Goal: Task Accomplishment & Management: Use online tool/utility

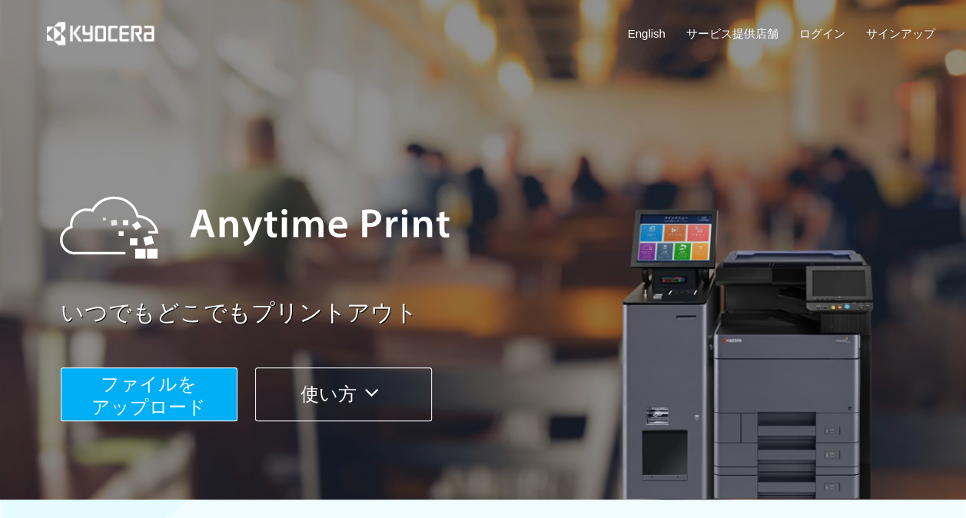
click at [187, 396] on span "ファイルを ​​アップロード" at bounding box center [148, 395] width 114 height 44
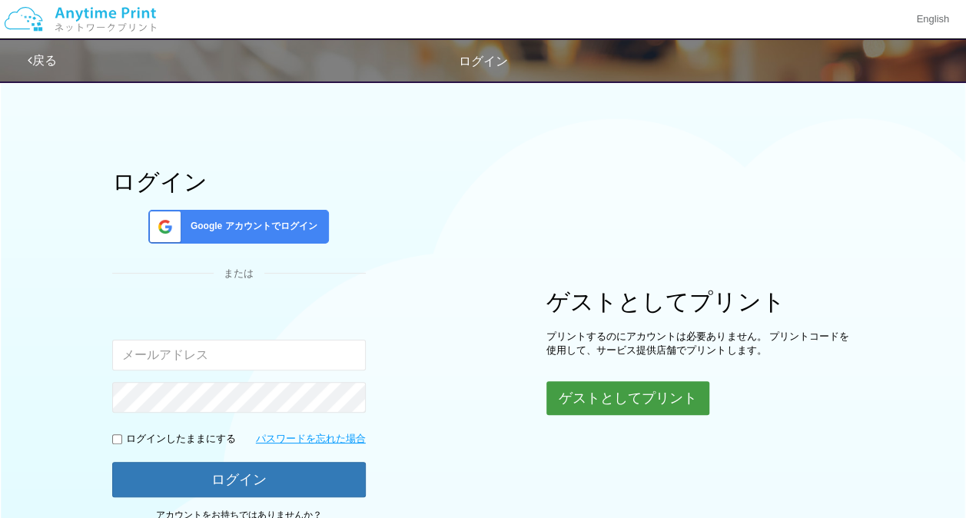
click at [653, 398] on button "ゲストとしてプリント" at bounding box center [627, 398] width 163 height 34
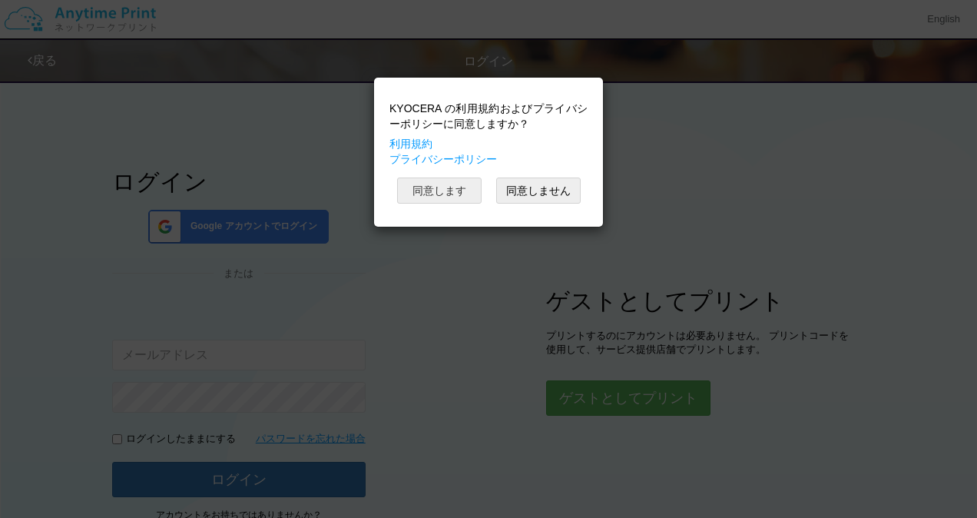
click at [456, 188] on button "同意します" at bounding box center [439, 190] width 85 height 26
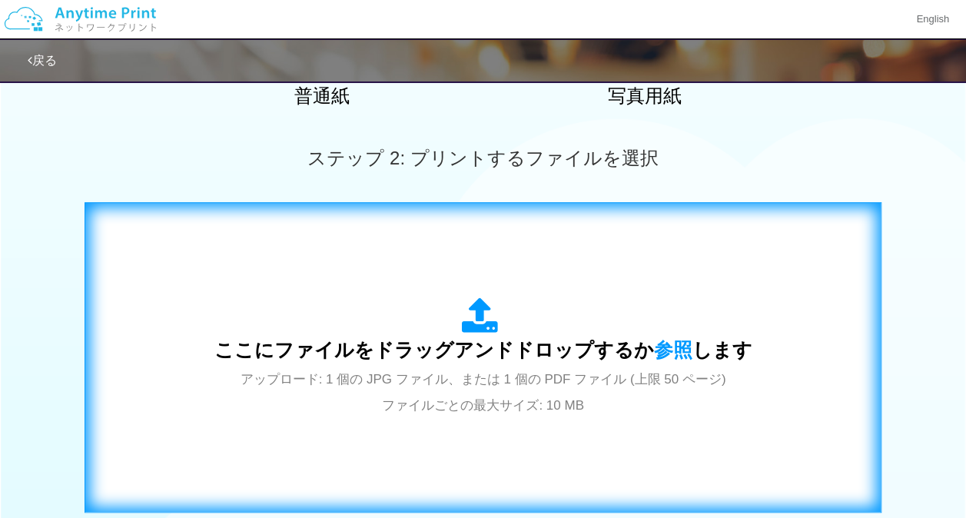
scroll to position [538, 0]
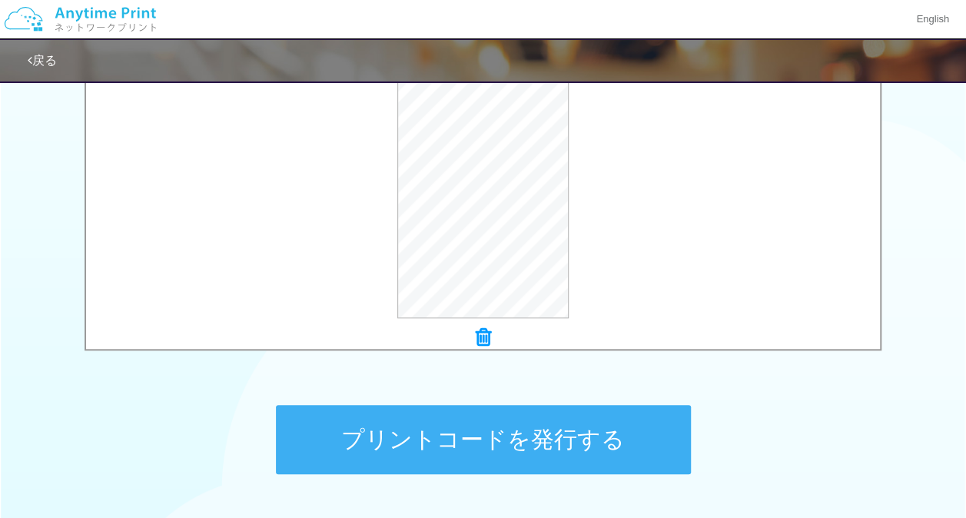
click at [485, 439] on button "プリントコードを発行する" at bounding box center [483, 439] width 415 height 69
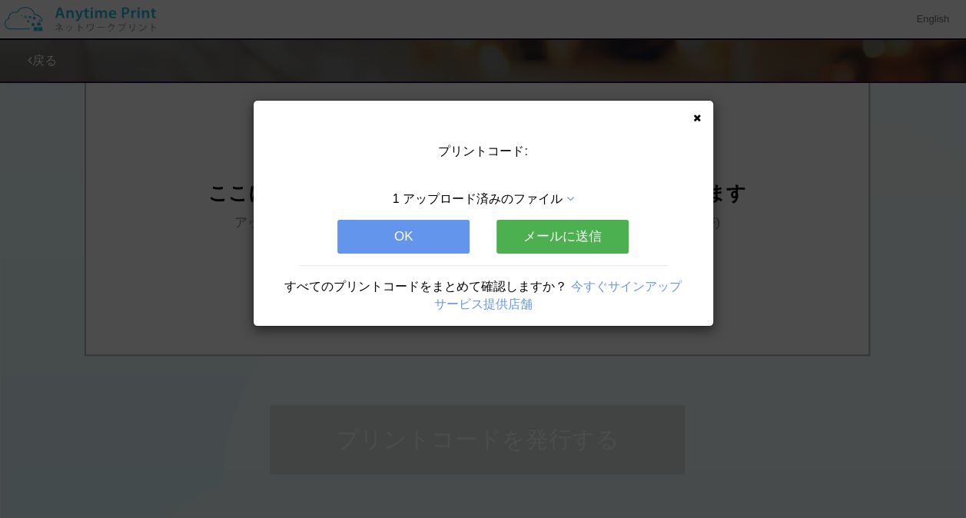
scroll to position [0, 0]
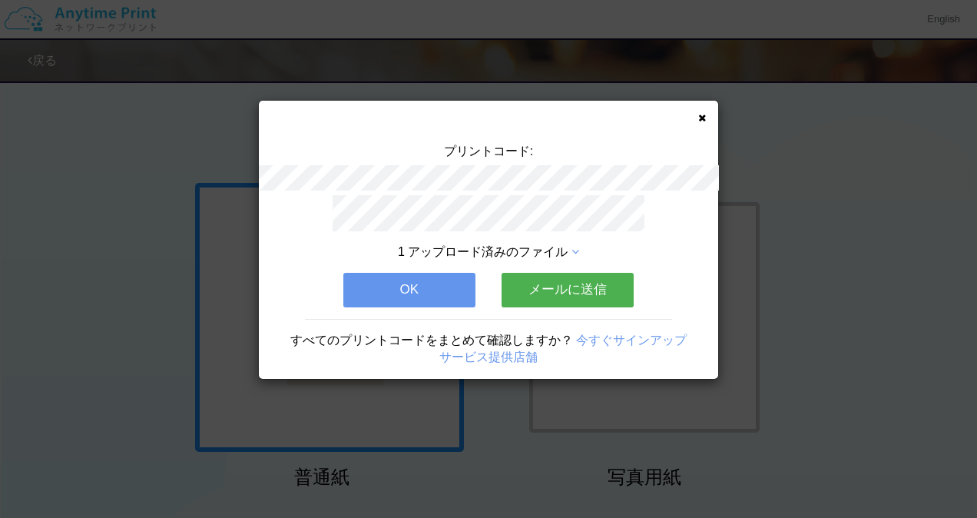
click at [396, 277] on button "OK" at bounding box center [409, 290] width 132 height 34
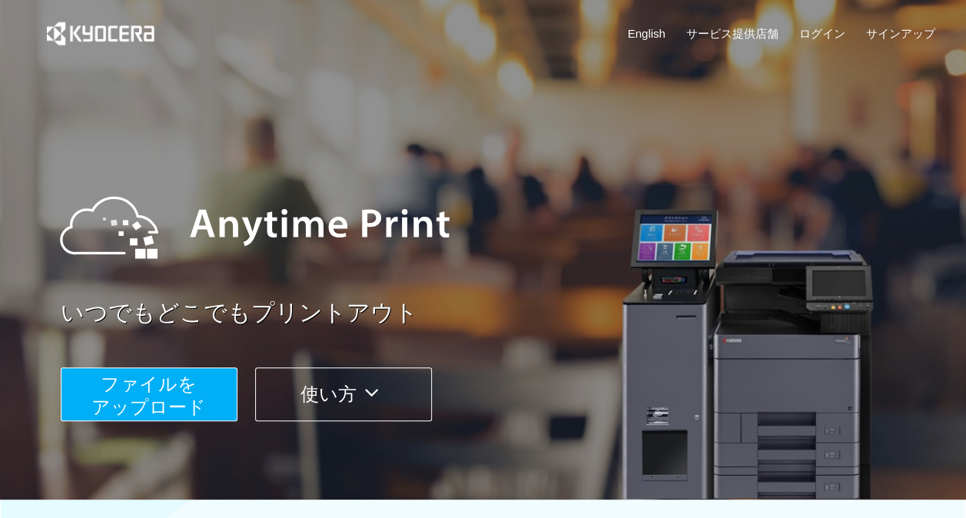
click at [187, 404] on span "ファイルを ​​アップロード" at bounding box center [148, 395] width 114 height 44
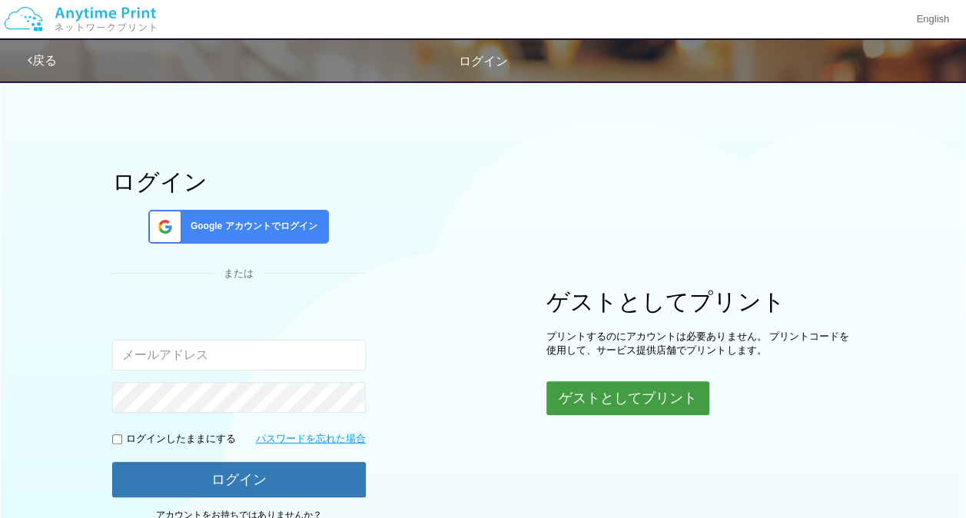
click at [601, 392] on button "ゲストとしてプリント" at bounding box center [627, 398] width 163 height 34
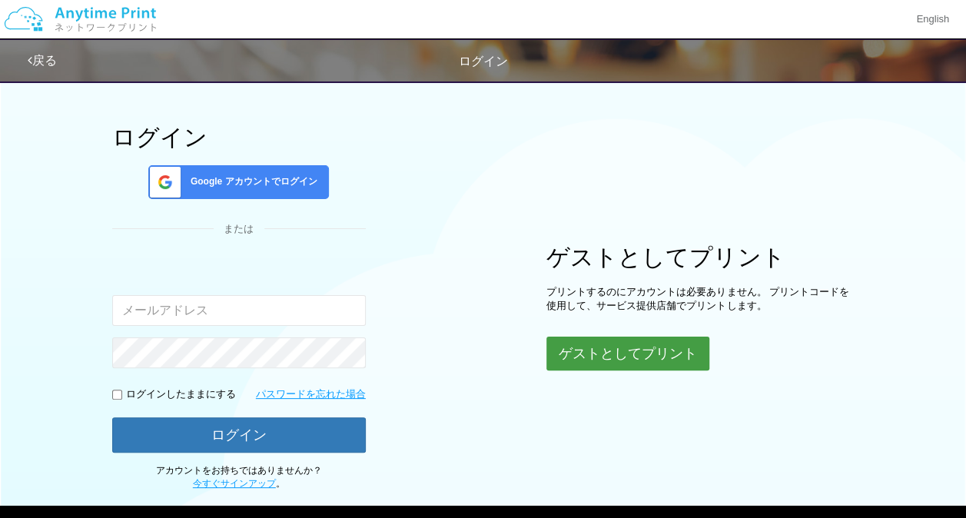
scroll to position [125, 0]
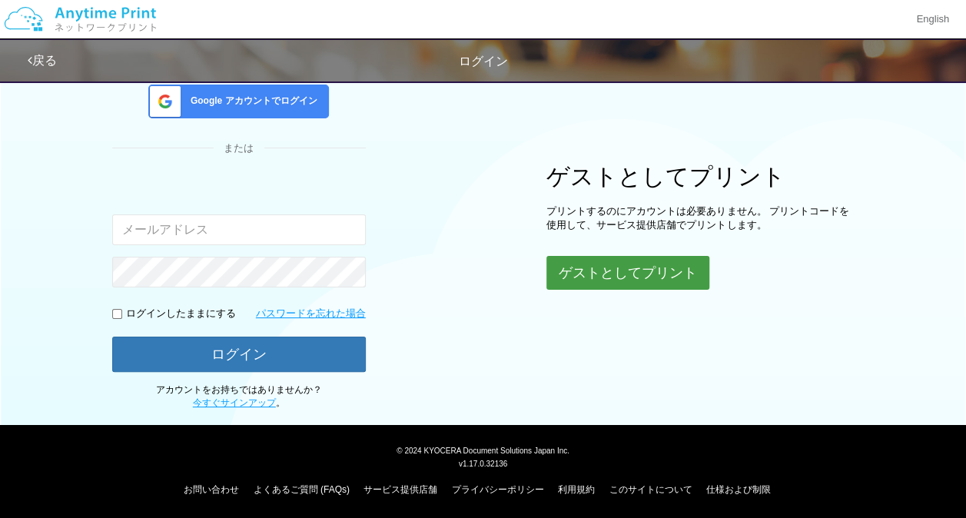
click at [633, 271] on button "ゲストとしてプリント" at bounding box center [627, 273] width 163 height 34
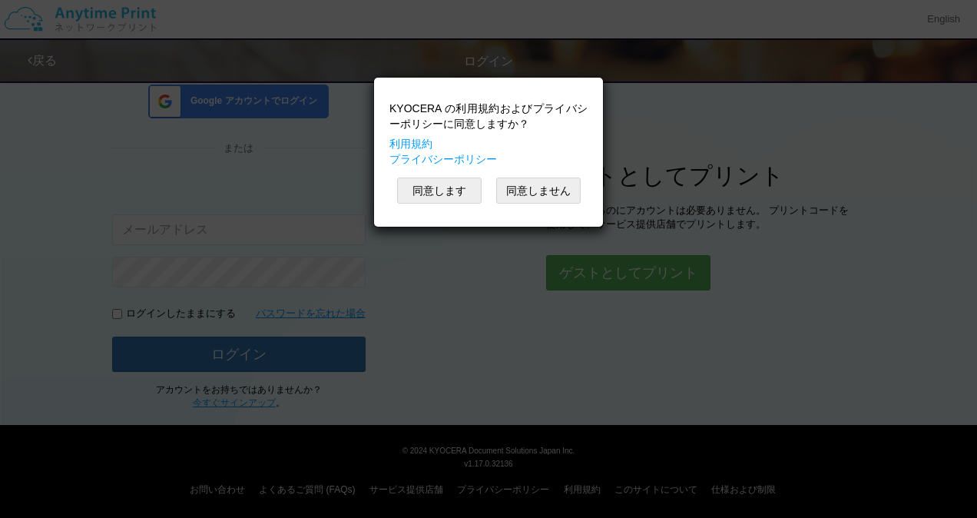
click at [274, 221] on div "KYOCERA の利用規約およびプライバシーポリシーに同意しますか？ 利用規約 プライバシーポリシー 同意します 同意しません" at bounding box center [488, 259] width 977 height 518
click at [441, 184] on button "同意します" at bounding box center [439, 190] width 85 height 26
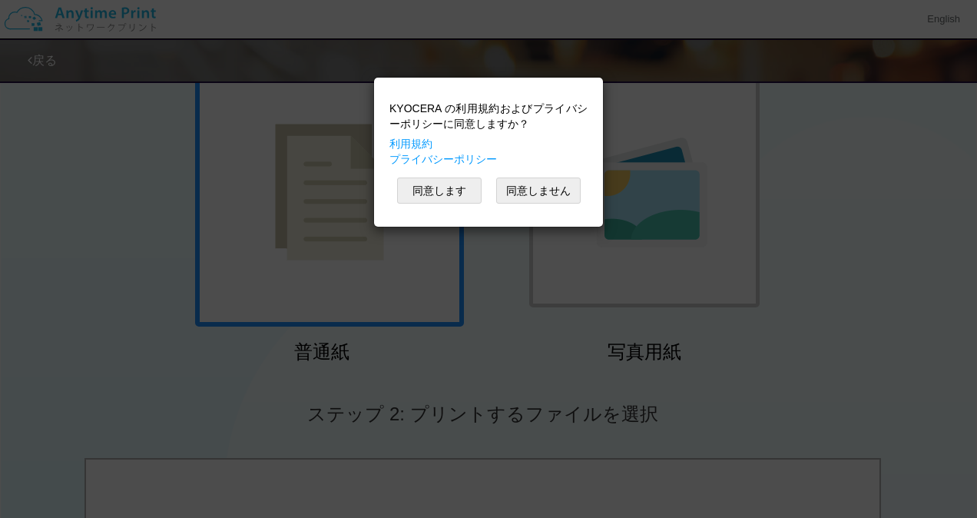
click at [303, 311] on div "KYOCERA の利用規約およびプライバシーポリシーに同意しますか？ 利用規約 プライバシーポリシー 同意します 同意しません" at bounding box center [488, 259] width 977 height 518
click at [444, 191] on button "同意します" at bounding box center [439, 190] width 85 height 26
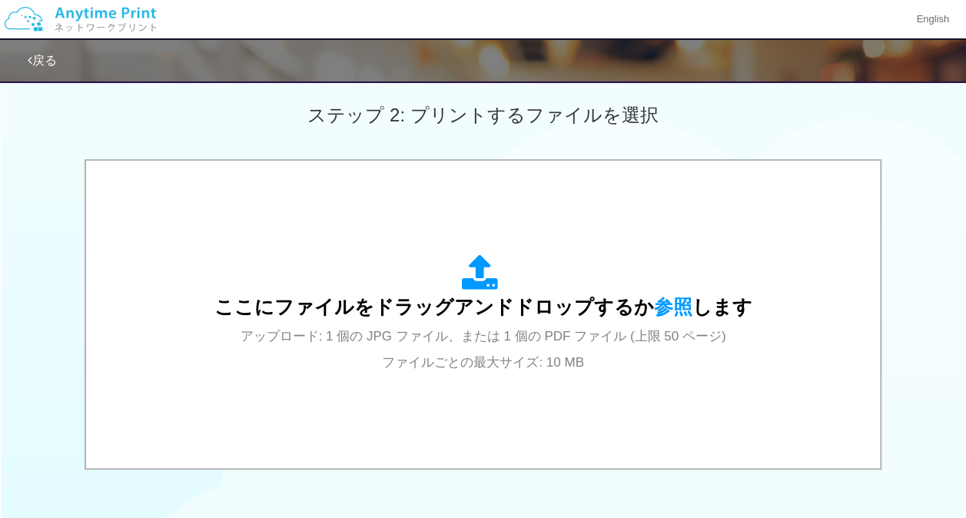
scroll to position [433, 0]
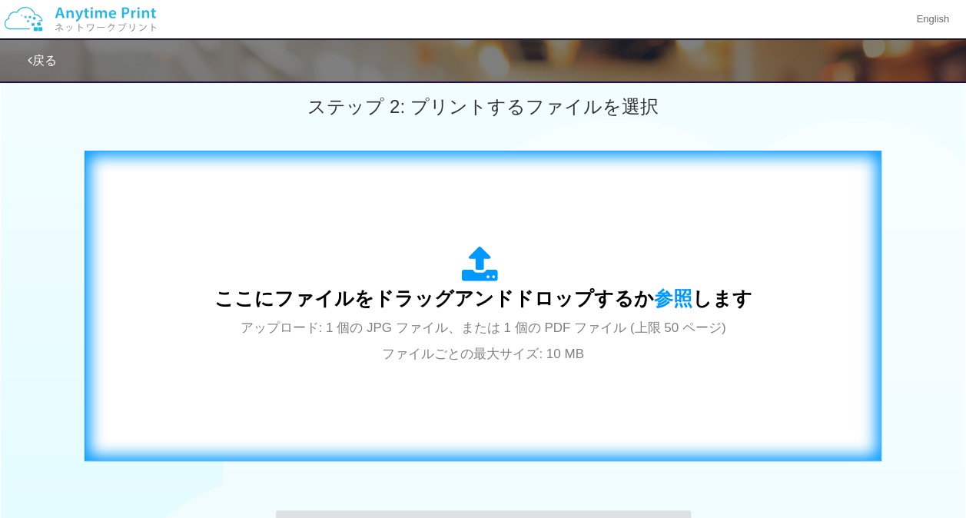
click at [424, 265] on div "ここにファイルをドラッグアンドドロップするか 参照 します アップロード: 1 個の JPG ファイル、または 1 個の PDF ファイル (上限 50 ペー…" at bounding box center [483, 306] width 538 height 120
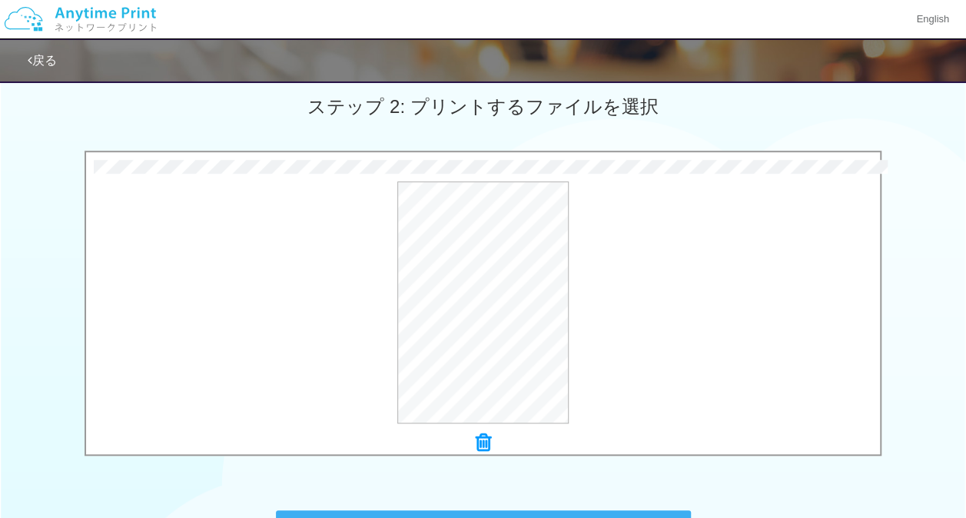
scroll to position [650, 0]
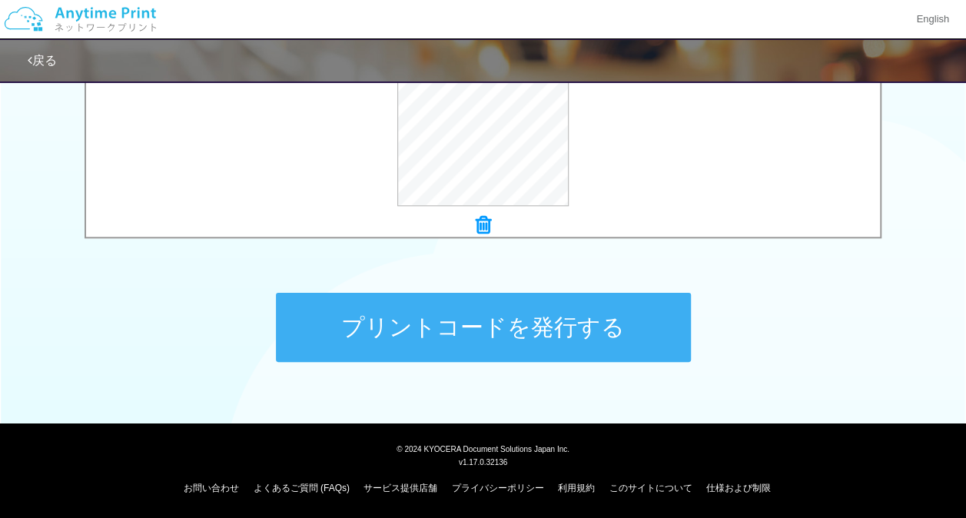
click at [413, 318] on button "プリントコードを発行する" at bounding box center [483, 327] width 415 height 69
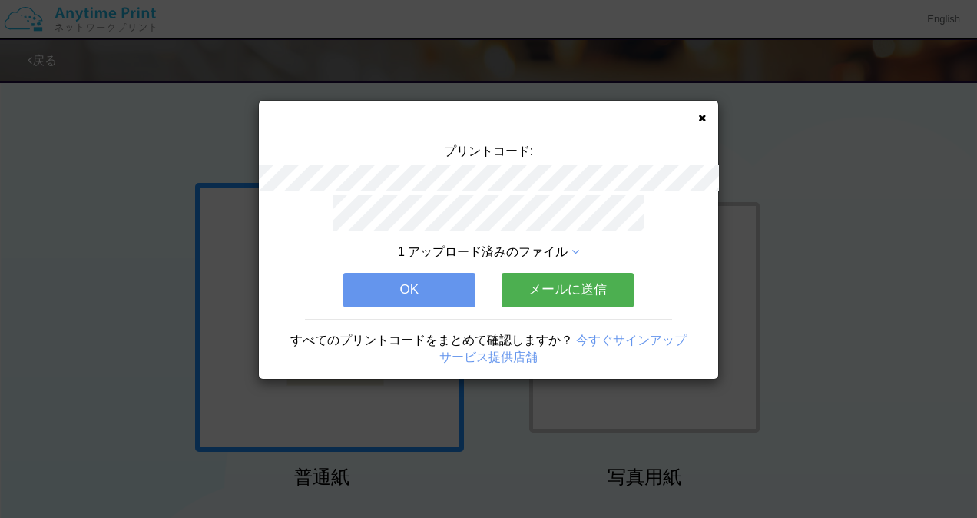
click at [416, 274] on button "OK" at bounding box center [409, 290] width 132 height 34
